Goal: Information Seeking & Learning: Learn about a topic

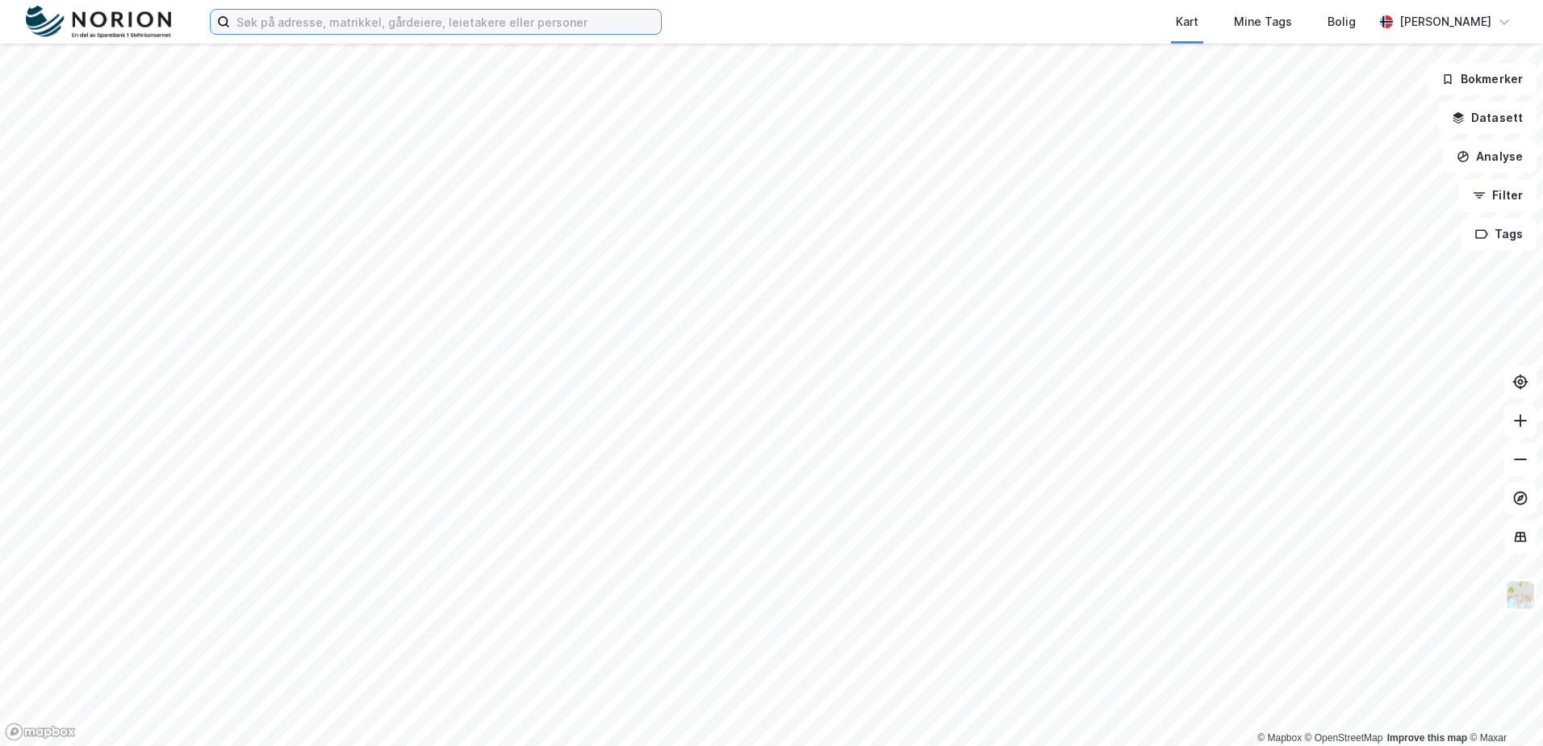
click at [412, 23] on input at bounding box center [445, 22] width 431 height 24
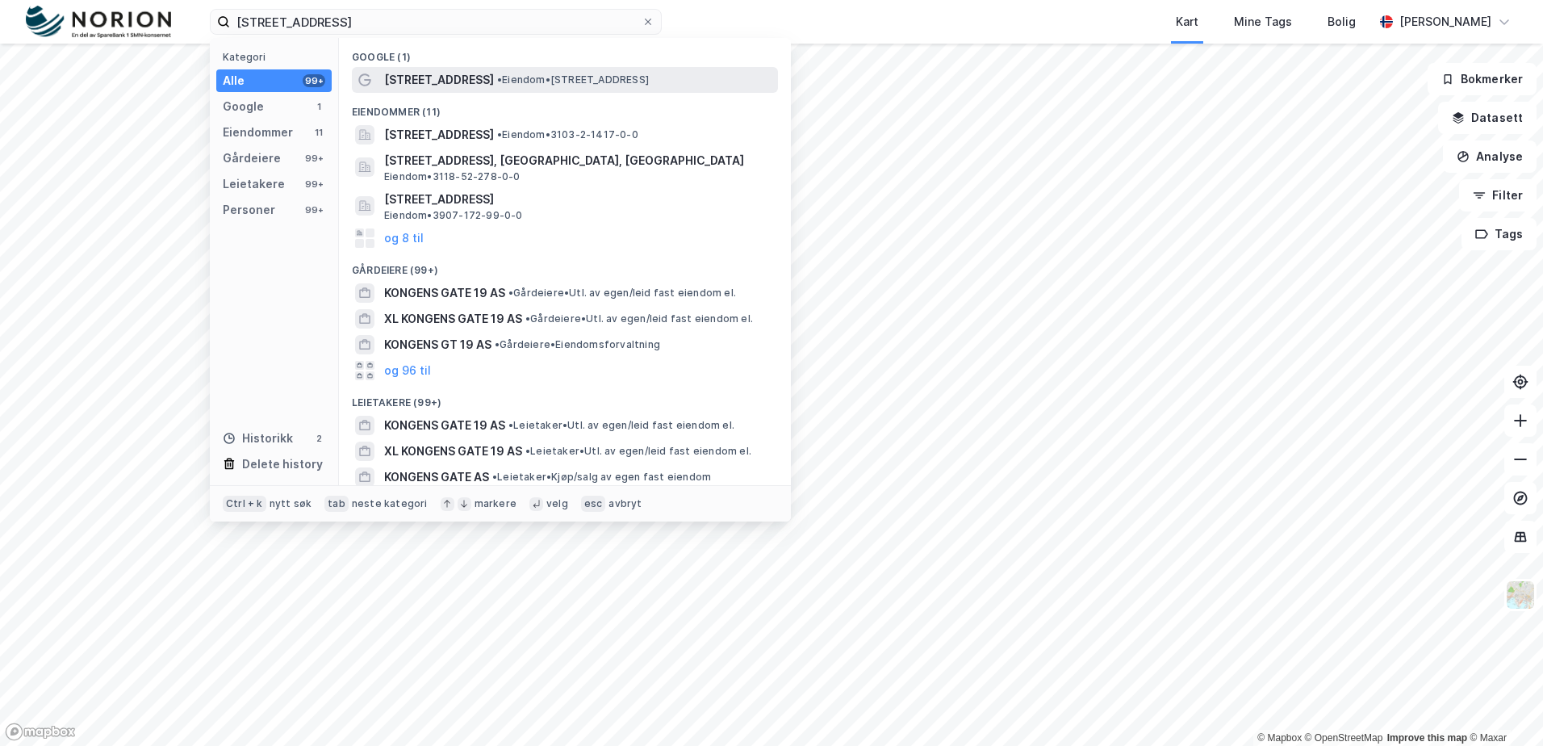
click at [537, 80] on span "• Eiendom • [STREET_ADDRESS]" at bounding box center [573, 79] width 152 height 13
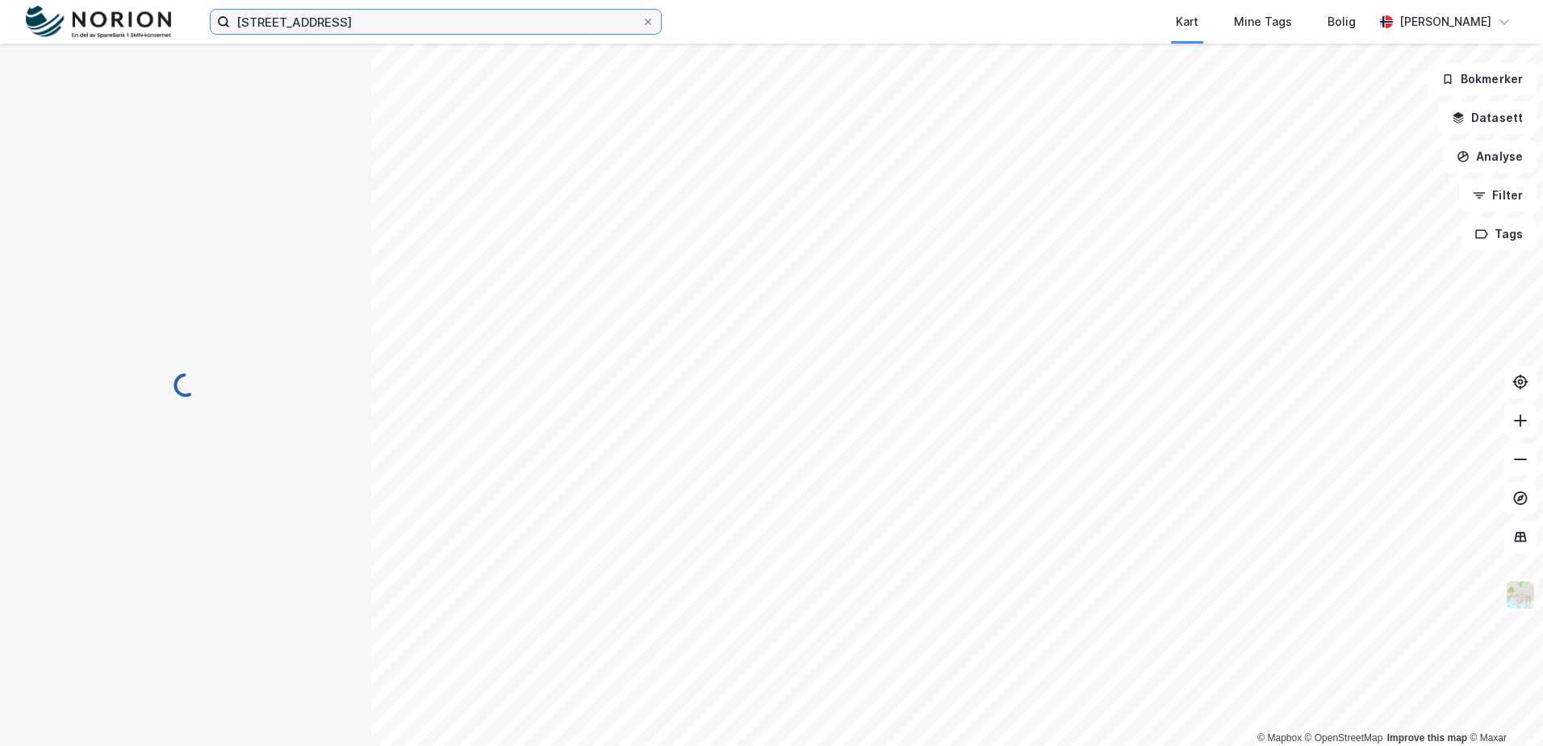
click at [400, 27] on input "[STREET_ADDRESS]" at bounding box center [436, 22] width 412 height 24
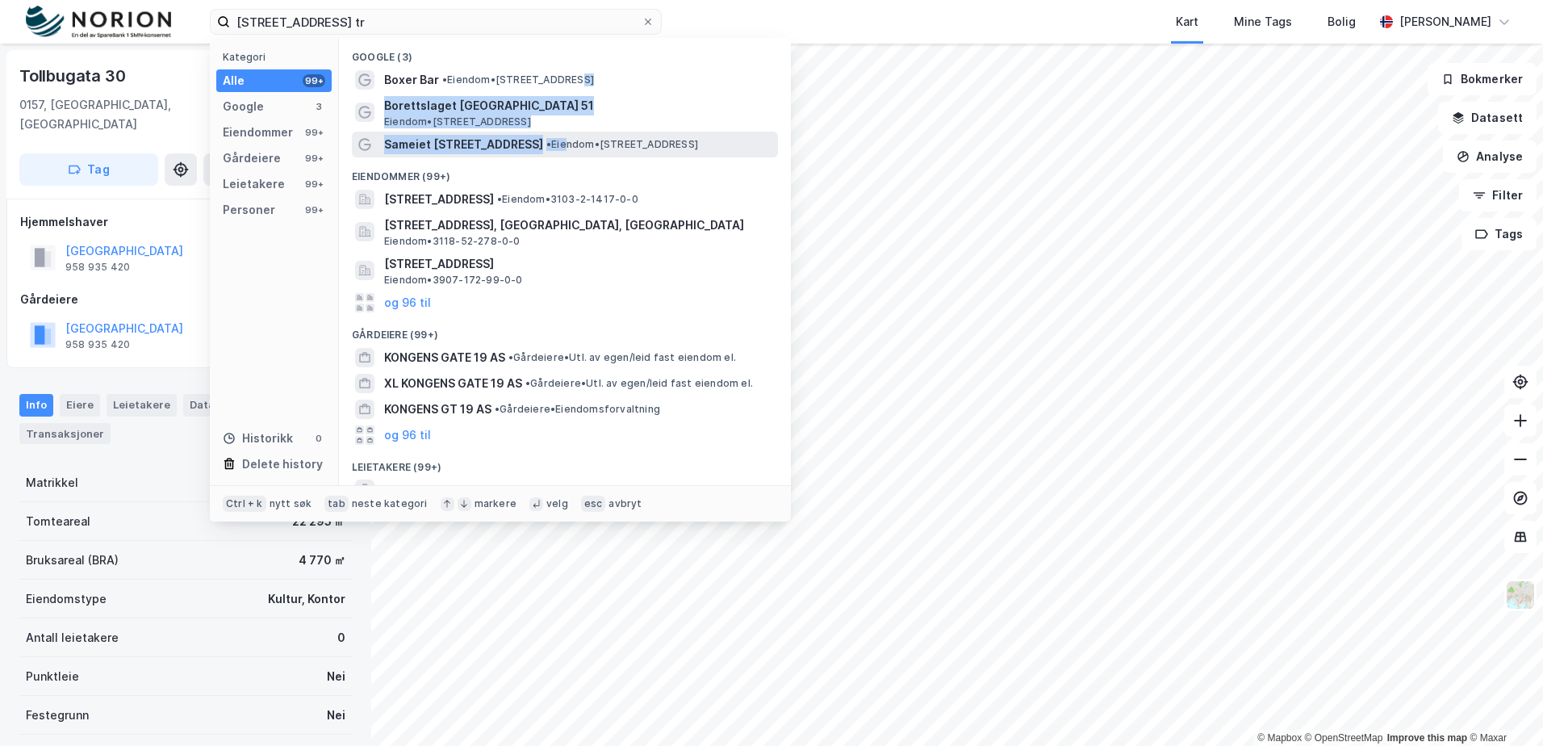
drag, startPoint x: 578, startPoint y: 86, endPoint x: 557, endPoint y: 154, distance: 71.7
click at [557, 154] on div "Google (3) Boxer Bar • Eiendom • [STREET_ADDRESS] • [STREET_ADDRESS] • Eiendom …" at bounding box center [565, 261] width 452 height 447
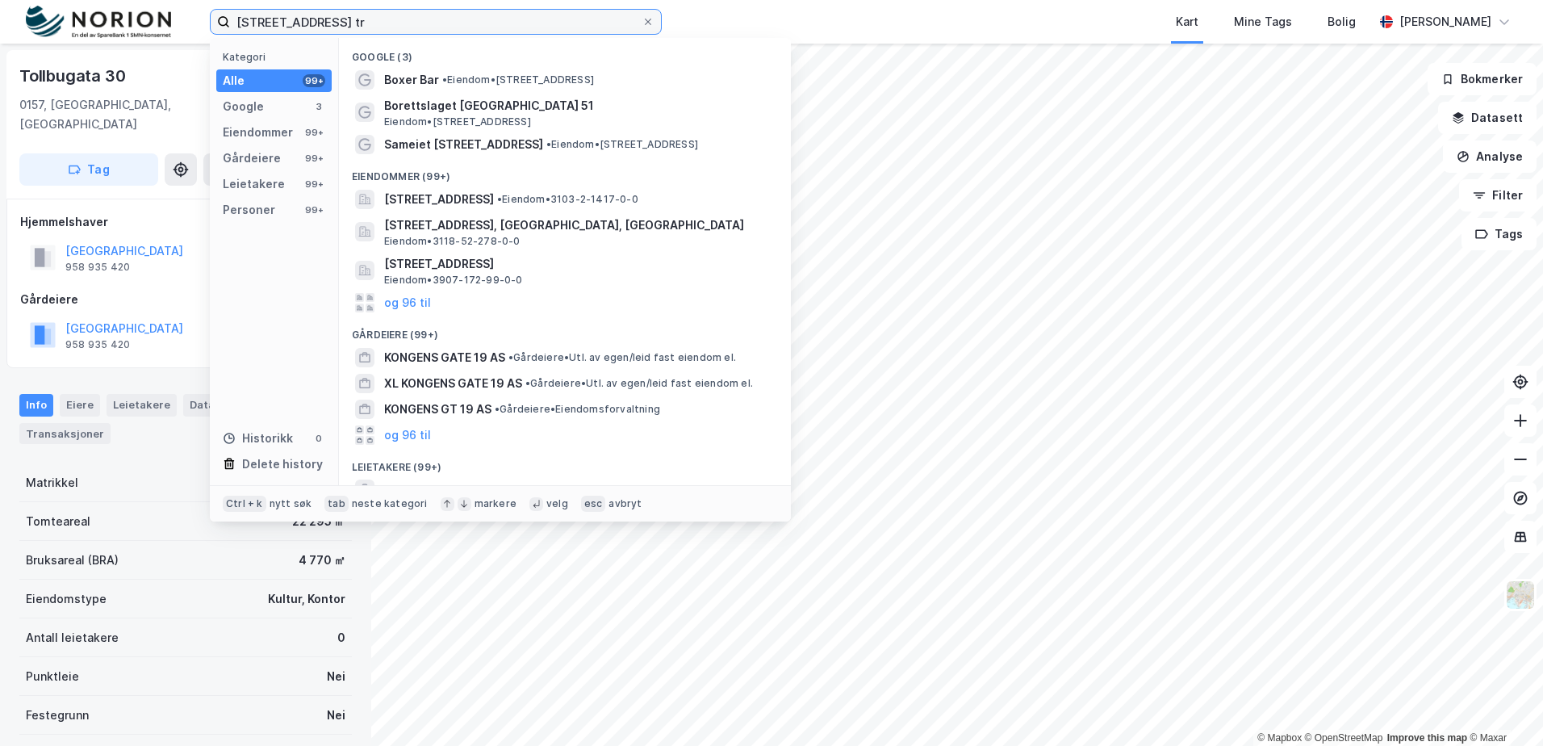
drag, startPoint x: 557, startPoint y: 154, endPoint x: 453, endPoint y: 23, distance: 167.1
click at [453, 23] on input "[STREET_ADDRESS] tr" at bounding box center [436, 22] width 412 height 24
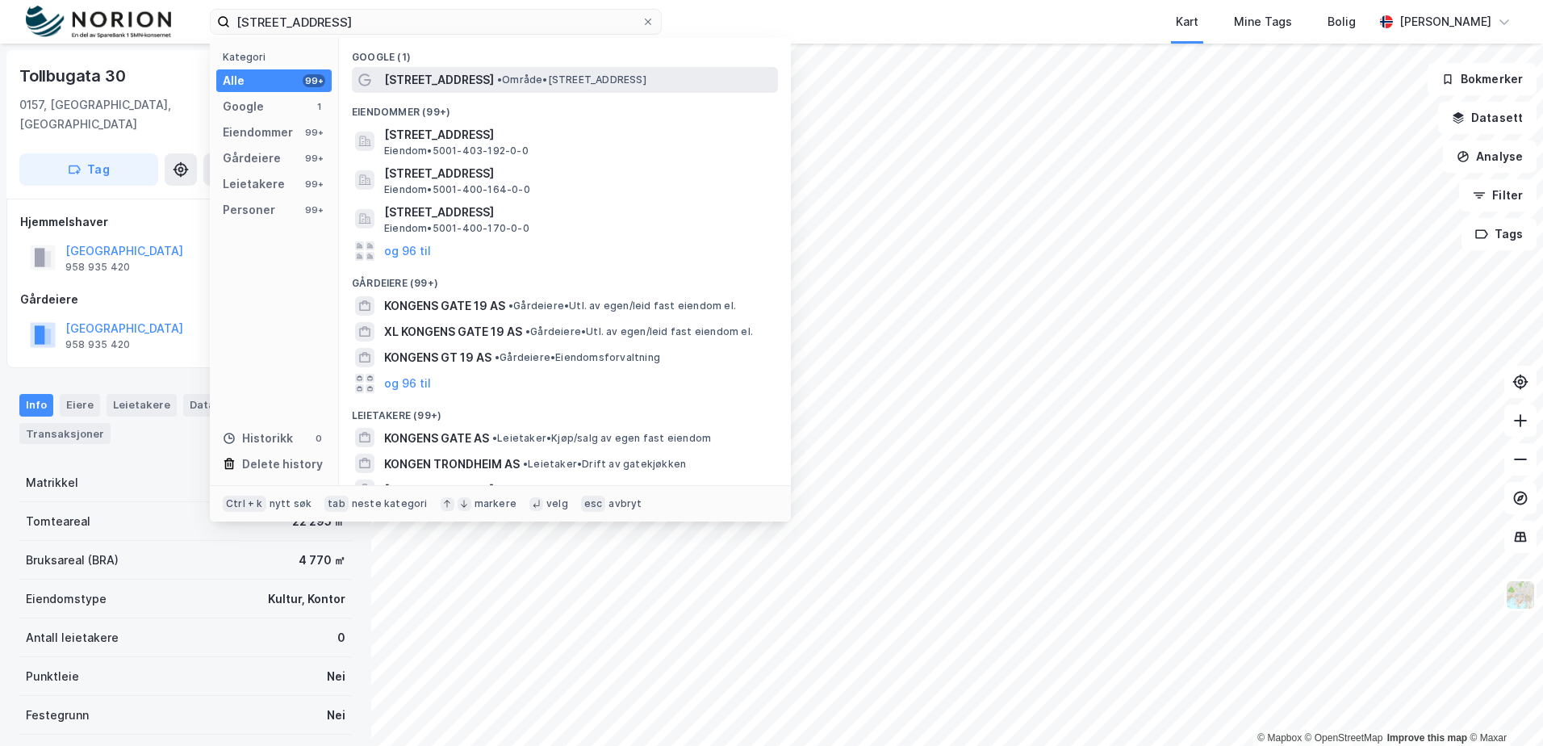
click at [498, 76] on span "• Område • [STREET_ADDRESS]" at bounding box center [571, 79] width 149 height 13
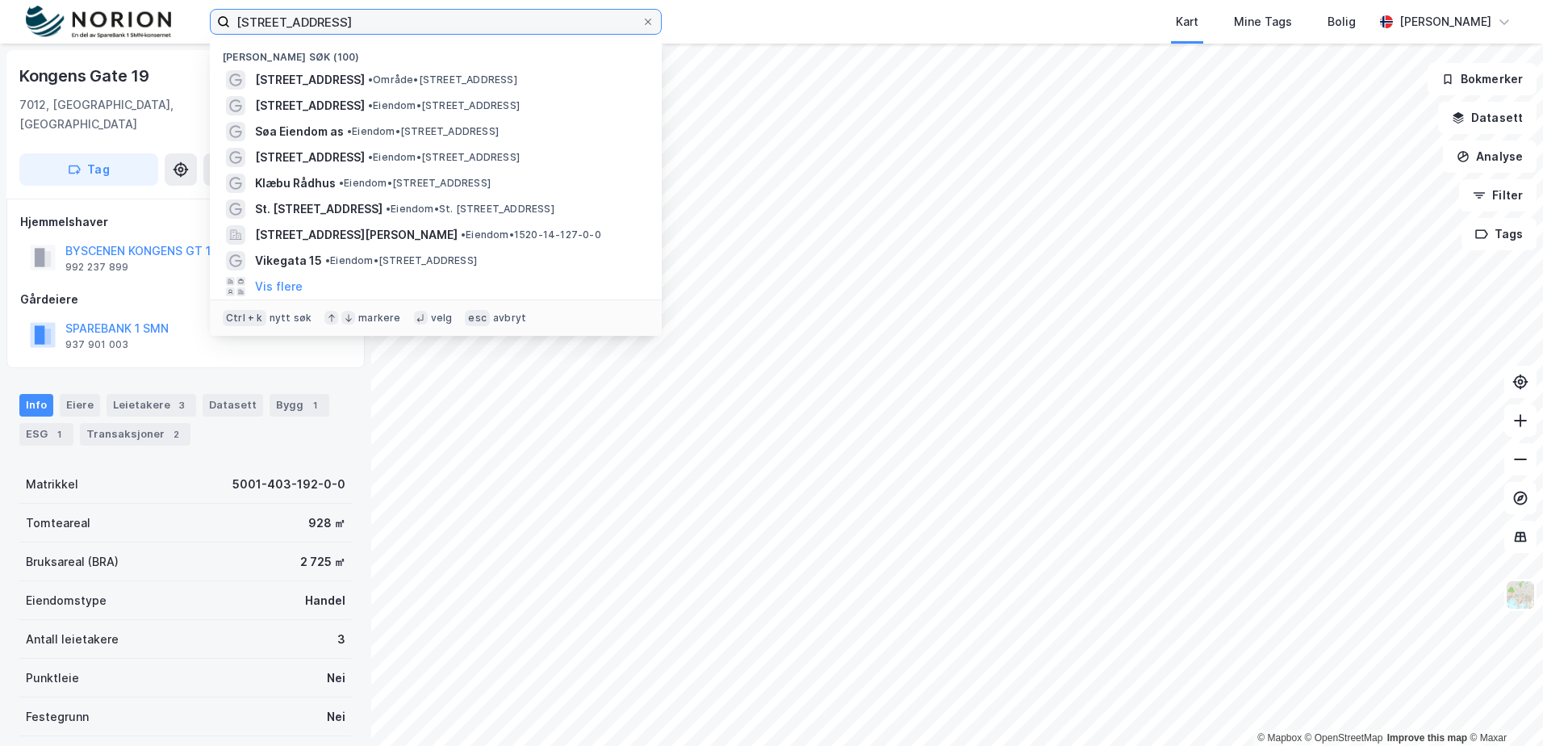
drag, startPoint x: 411, startPoint y: 27, endPoint x: 182, endPoint y: 27, distance: 228.4
click at [182, 27] on div "[STREET_ADDRESS] [GEOGRAPHIC_DATA] Nylige søk (100) [STREET_ADDRESS] • Område •…" at bounding box center [771, 22] width 1543 height 44
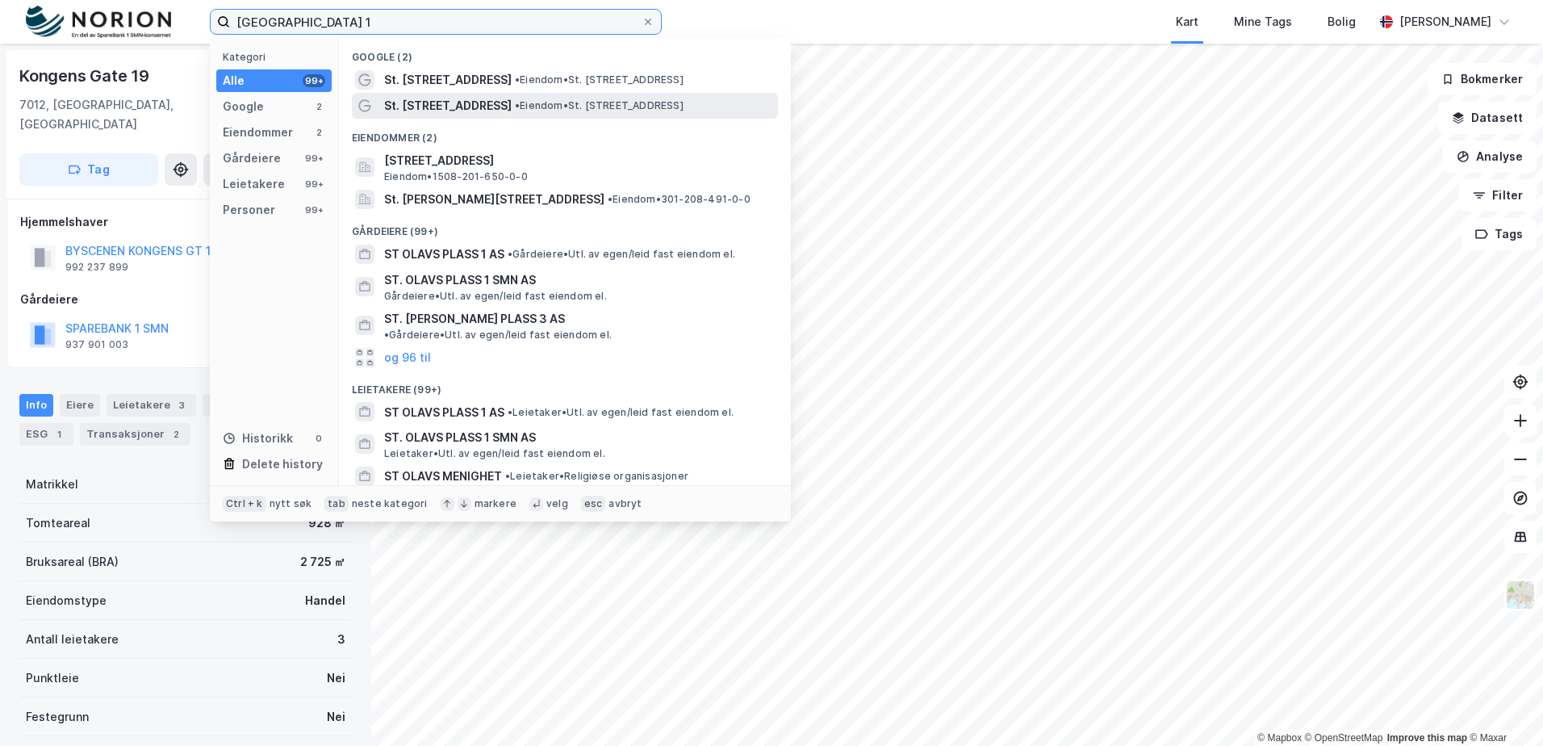
type input "[GEOGRAPHIC_DATA] 1"
click at [579, 107] on span "• Eiendom • St. [STREET_ADDRESS]" at bounding box center [599, 105] width 169 height 13
